Goal: Task Accomplishment & Management: Use online tool/utility

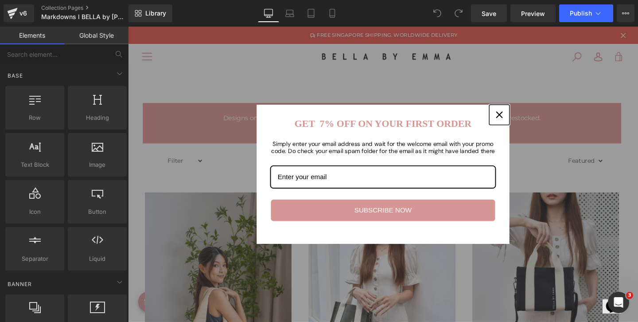
click at [523, 118] on div "Close" at bounding box center [518, 119] width 14 height 14
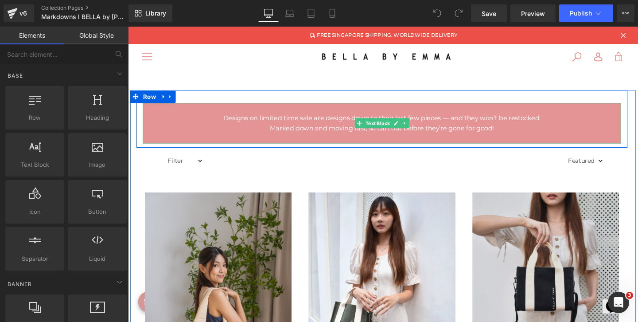
click at [498, 125] on p "Designs on limited time sale are designs down to their last few pieces — and th…" at bounding box center [394, 122] width 503 height 11
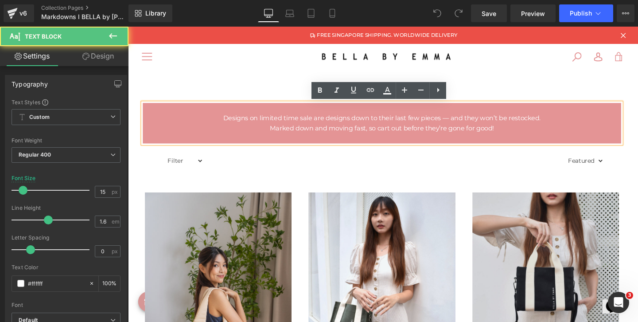
click at [481, 119] on p "Designs on limited time sale are designs down to their last few pieces — and th…" at bounding box center [394, 122] width 503 height 11
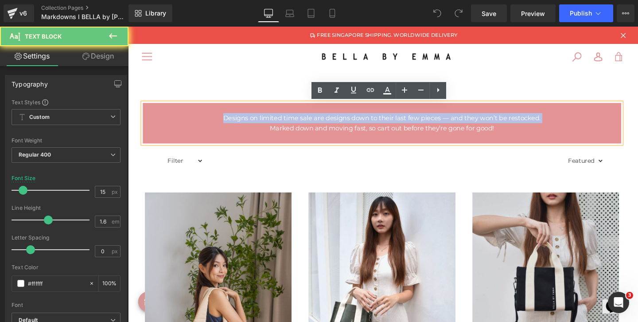
click at [481, 119] on p "Designs on limited time sale are designs down to their last few pieces — and th…" at bounding box center [394, 122] width 503 height 11
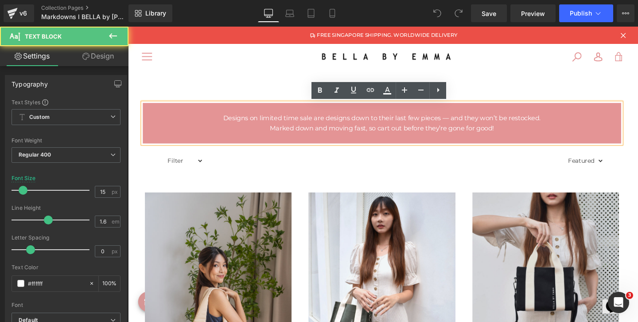
click at [535, 134] on p "Marked down and moving fast, so cart out before they’re gone for good!" at bounding box center [394, 133] width 503 height 11
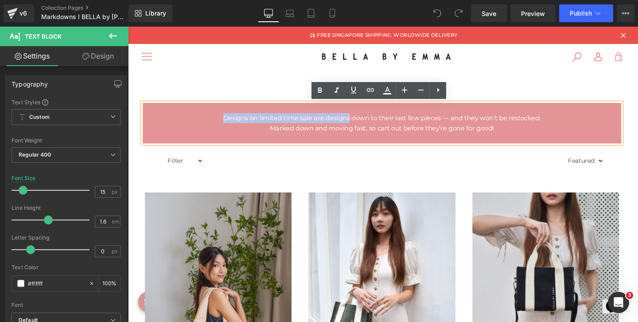
drag, startPoint x: 227, startPoint y: 121, endPoint x: 359, endPoint y: 124, distance: 132.0
click at [360, 125] on p "Designs on limited time sale are designs down to their last few pieces — and th…" at bounding box center [394, 122] width 503 height 11
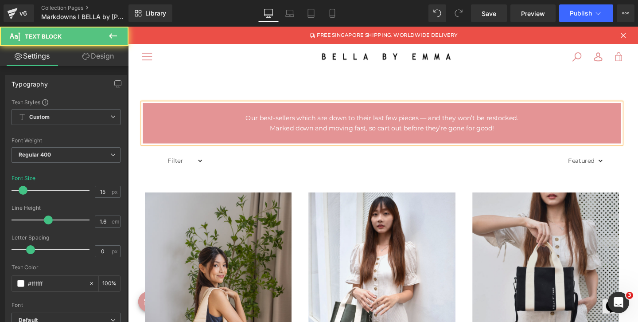
click at [437, 121] on p "Our best-sellers which are down to their last few pieces — and they won’t be re…" at bounding box center [394, 122] width 503 height 11
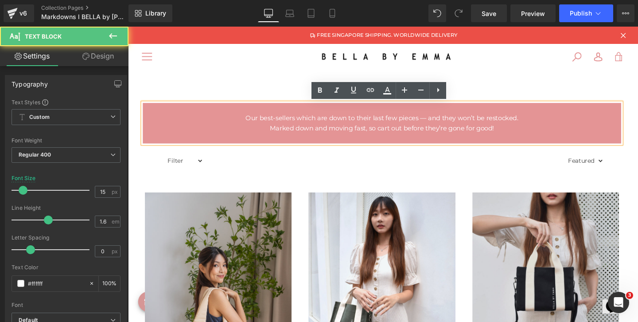
click at [543, 123] on p "Our best-sellers which are down to their last few pieces — and they won’t be re…" at bounding box center [394, 122] width 503 height 11
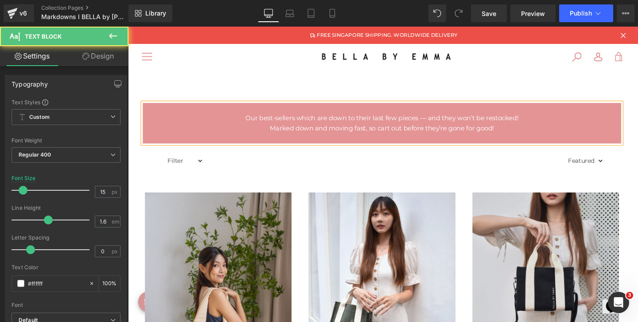
click at [444, 124] on p "Our best-sellers which are down to their last few pieces — and they won’t be re…" at bounding box center [394, 122] width 503 height 11
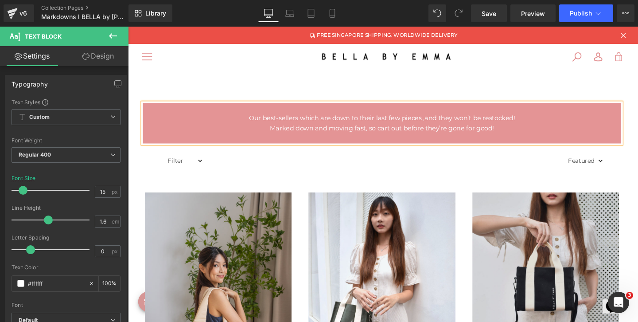
click at [435, 141] on p at bounding box center [394, 144] width 503 height 11
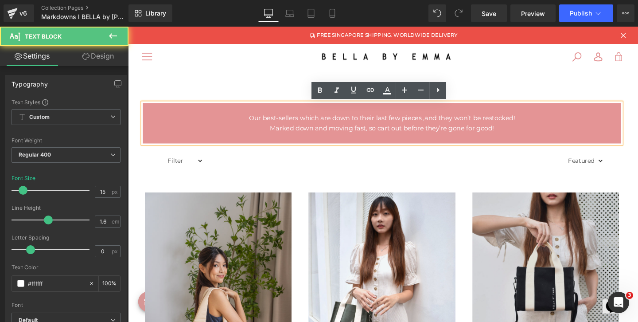
click at [377, 134] on p "Marked down and moving fast, so cart out before they’re gone for good!" at bounding box center [394, 133] width 503 height 11
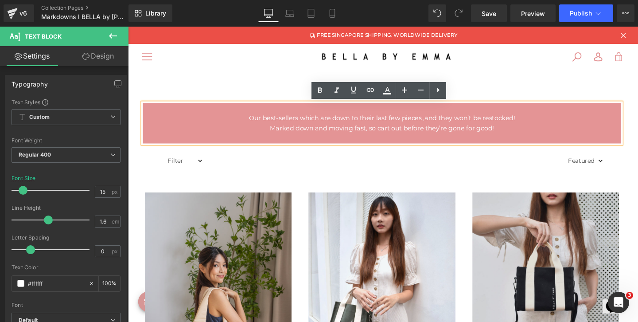
click at [276, 133] on p "Marked down and moving fast, so cart out before they’re gone for good!" at bounding box center [394, 133] width 503 height 11
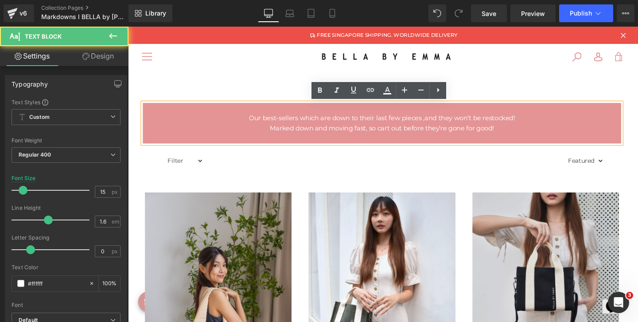
click at [276, 133] on p "Marked down and moving fast, so cart out before they’re gone for good!" at bounding box center [394, 133] width 503 height 11
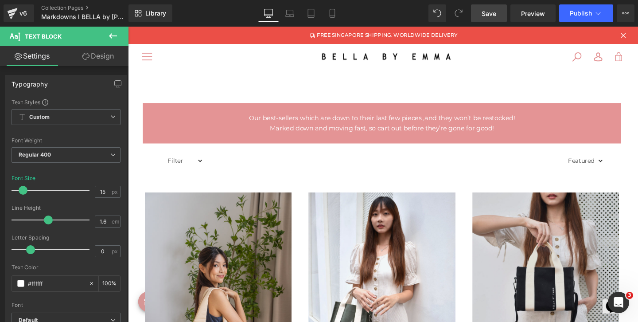
click at [488, 17] on span "Save" at bounding box center [488, 13] width 15 height 9
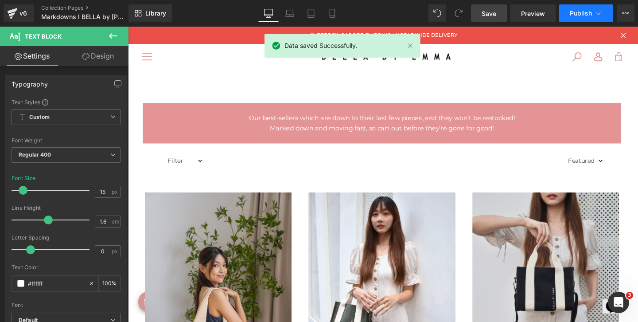
click at [587, 14] on span "Publish" at bounding box center [581, 13] width 22 height 7
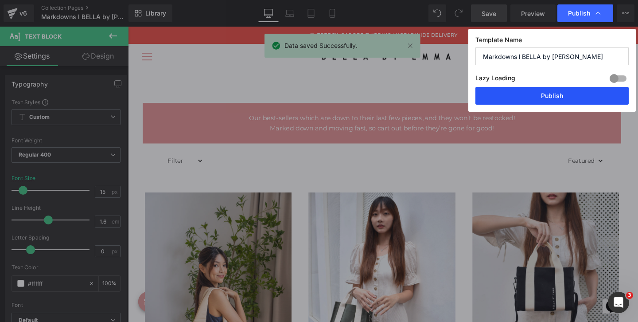
drag, startPoint x: 558, startPoint y: 94, endPoint x: 452, endPoint y: 71, distance: 108.8
click at [558, 94] on button "Publish" at bounding box center [551, 96] width 153 height 18
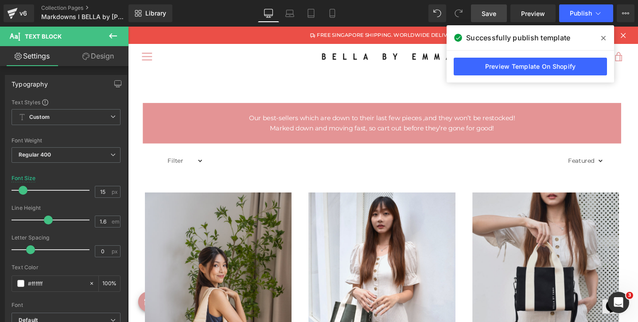
click at [601, 39] on icon at bounding box center [603, 38] width 4 height 4
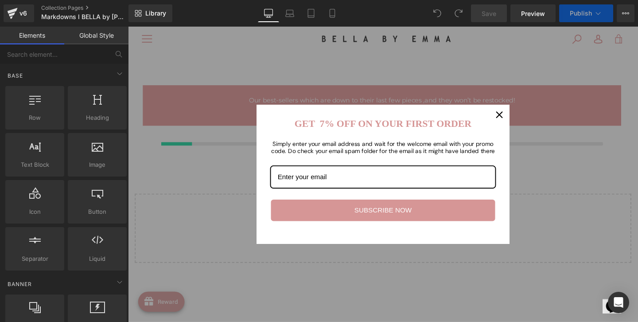
scroll to position [20, 0]
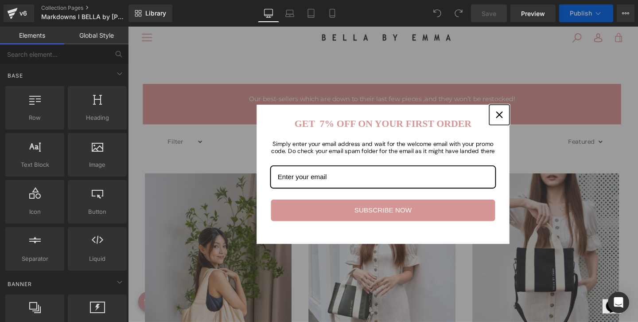
click at [523, 119] on div "Close" at bounding box center [518, 119] width 14 height 14
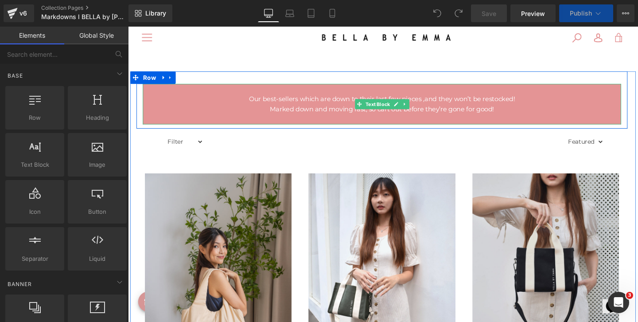
scroll to position [0, 0]
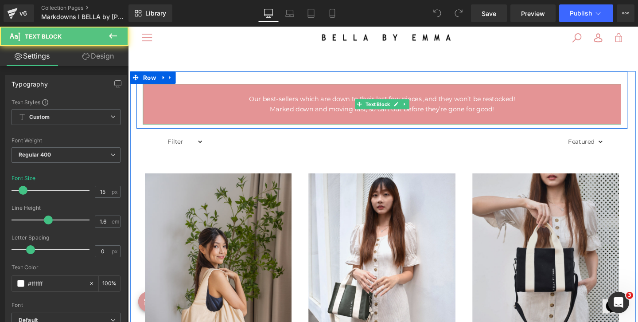
click at [446, 105] on p "Our best-sellers which are down to their last few pieces ,and they won’t be res…" at bounding box center [394, 102] width 503 height 11
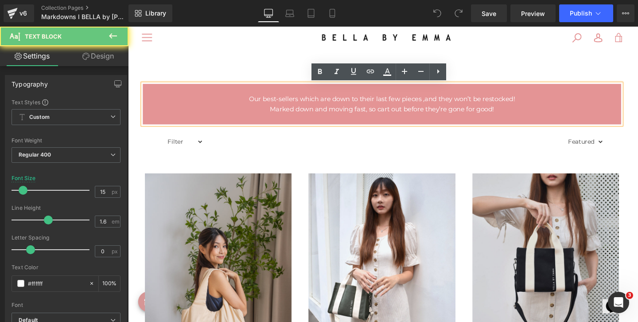
click at [440, 102] on p "Our best-sellers which are down to their last few pieces ,and they won’t be res…" at bounding box center [394, 102] width 503 height 11
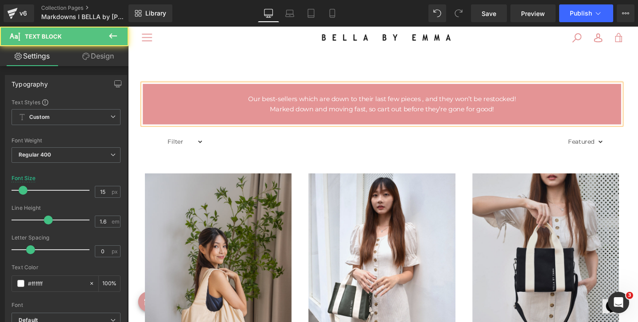
click at [438, 102] on p "Our best-sellers which are down to their last few pieces , and they won’t be re…" at bounding box center [394, 102] width 503 height 11
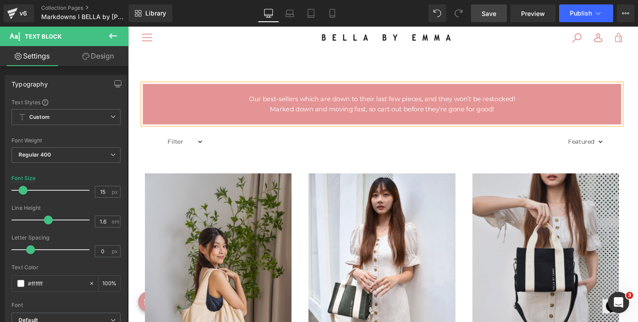
click at [485, 15] on span "Save" at bounding box center [488, 13] width 15 height 9
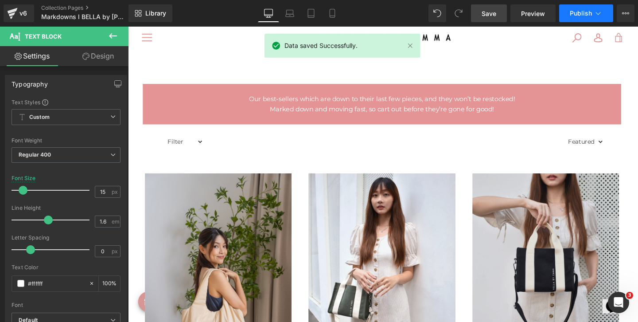
click at [579, 12] on span "Publish" at bounding box center [581, 13] width 22 height 7
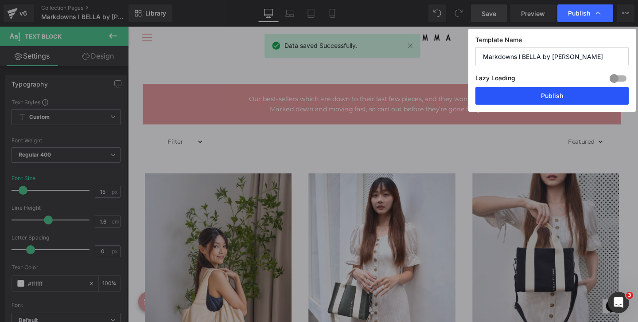
click at [536, 95] on button "Publish" at bounding box center [551, 96] width 153 height 18
